Goal: Task Accomplishment & Management: Manage account settings

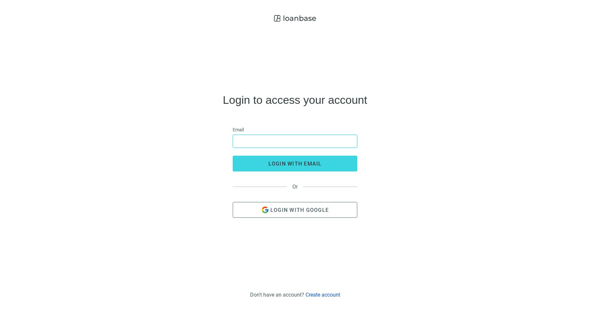
click at [303, 145] on input "email" at bounding box center [295, 141] width 116 height 12
click at [322, 139] on input "email" at bounding box center [295, 141] width 116 height 12
type input "**********"
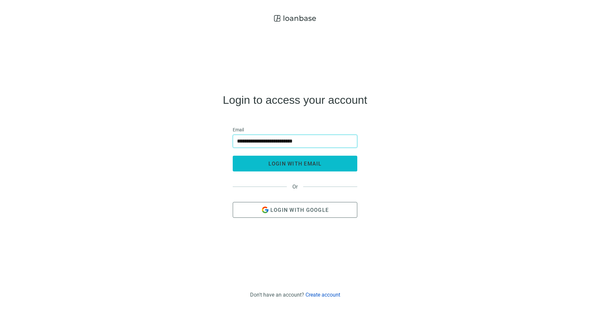
click at [312, 159] on button "login with email" at bounding box center [295, 163] width 125 height 16
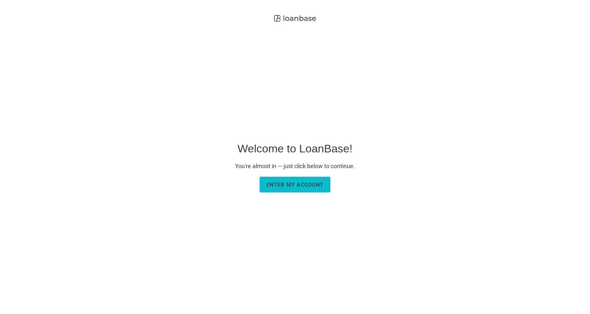
click at [302, 188] on button "Enter my account" at bounding box center [295, 184] width 71 height 16
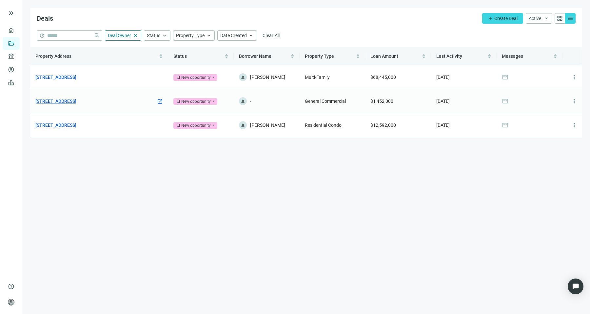
click at [52, 102] on link "500 Old Country Rd, Westbury, NY 11590" at bounding box center [55, 100] width 41 height 7
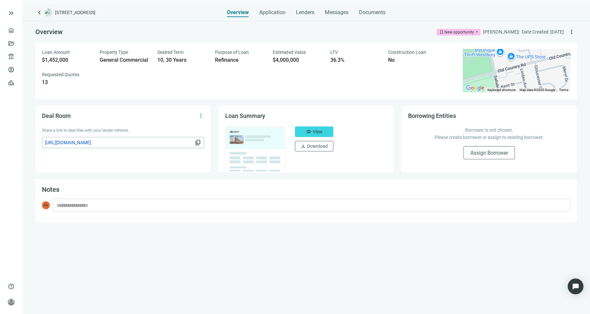
click at [321, 12] on div "Overview Application Lenders Messages Documents" at bounding box center [306, 10] width 159 height 13
click at [334, 12] on span "Messages" at bounding box center [337, 12] width 24 height 6
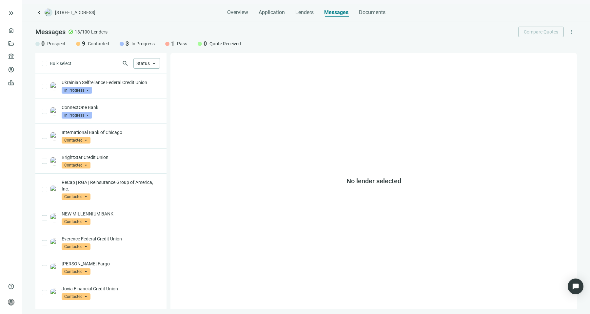
click at [43, 11] on span "keyboard_arrow_left" at bounding box center [39, 13] width 8 height 8
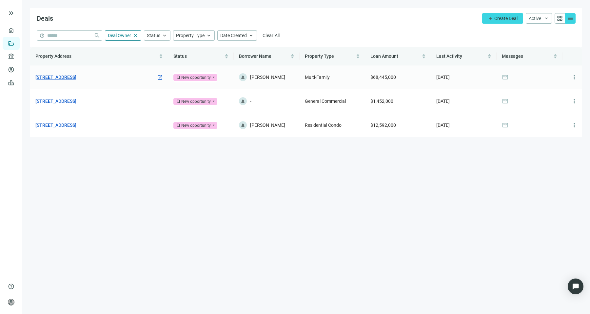
click at [76, 80] on link "197 Ave E, Bayonne, NJ 07002" at bounding box center [55, 76] width 41 height 7
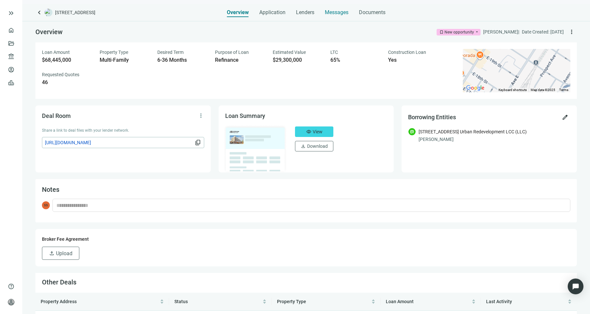
click at [345, 16] on div "Messages" at bounding box center [337, 10] width 24 height 13
click at [43, 9] on span "keyboard_arrow_left" at bounding box center [39, 13] width 8 height 8
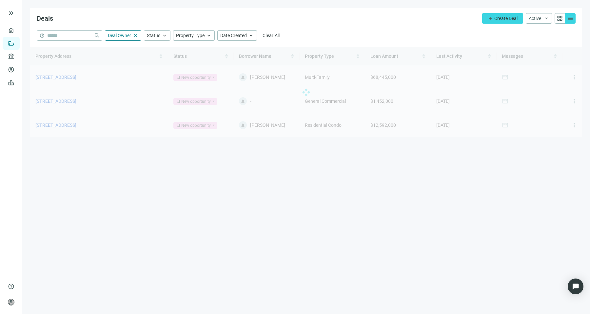
click at [68, 125] on div at bounding box center [306, 92] width 552 height 90
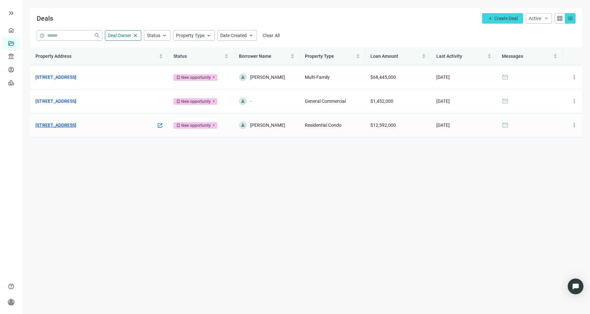
click at [70, 125] on link "1351 DeKalb Ave, Brooklyn, NY 11221" at bounding box center [55, 124] width 41 height 7
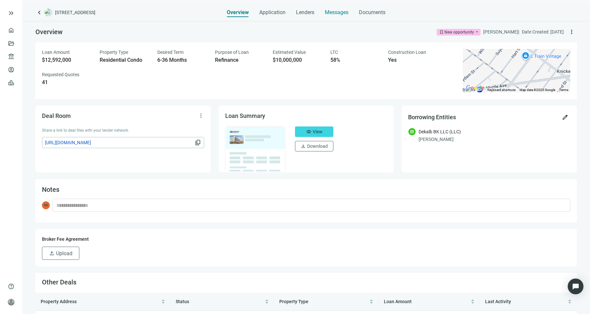
click at [328, 16] on div "Messages" at bounding box center [337, 10] width 24 height 13
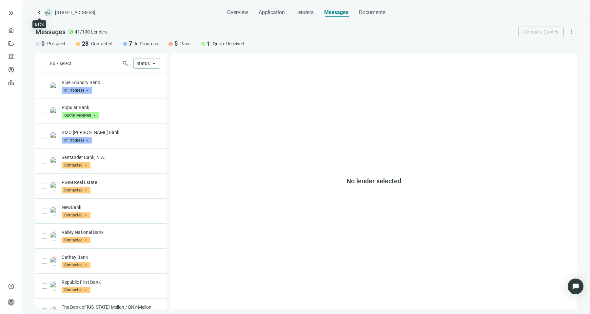
click at [40, 13] on span "keyboard_arrow_left" at bounding box center [39, 13] width 8 height 8
